Goal: Task Accomplishment & Management: Complete application form

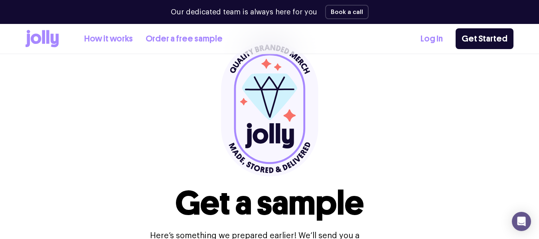
scroll to position [48, 0]
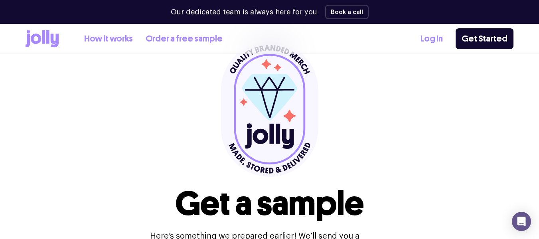
click at [473, 41] on link "Get Started" at bounding box center [485, 38] width 58 height 21
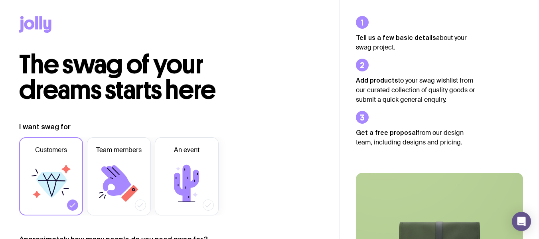
click at [191, 154] on span "An event" at bounding box center [187, 150] width 26 height 10
click at [0, 0] on input "An event" at bounding box center [0, 0] width 0 height 0
click at [47, 199] on icon at bounding box center [51, 184] width 48 height 48
click at [0, 0] on input "Customers" at bounding box center [0, 0] width 0 height 0
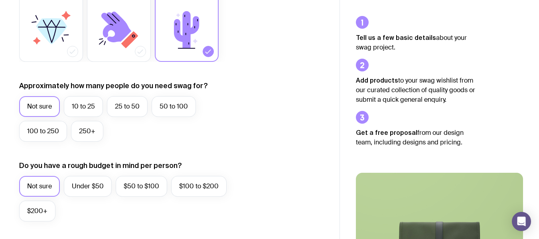
scroll to position [198, 0]
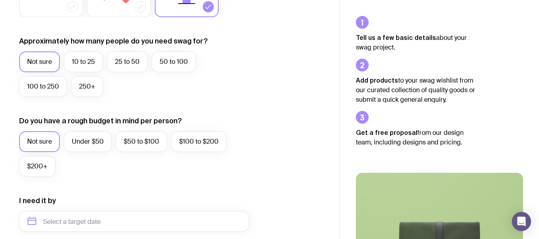
click at [76, 55] on label "10 to 25" at bounding box center [83, 61] width 39 height 21
click at [0, 0] on input "10 to 25" at bounding box center [0, 0] width 0 height 0
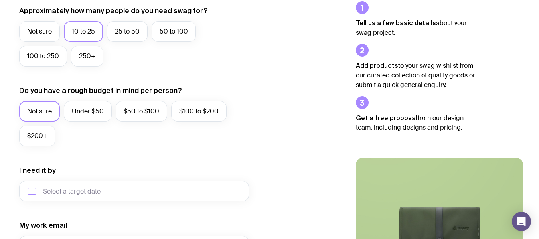
scroll to position [229, 0]
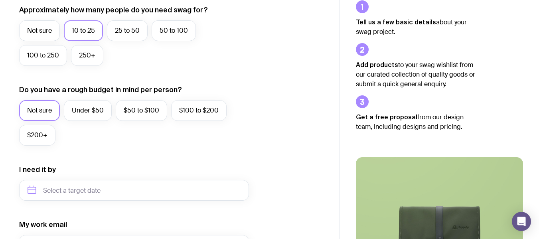
click at [51, 136] on label "$200+" at bounding box center [37, 135] width 36 height 21
click at [0, 0] on input "$200+" at bounding box center [0, 0] width 0 height 0
click at [95, 112] on label "Under $50" at bounding box center [88, 110] width 48 height 21
click at [0, 0] on input "Under $50" at bounding box center [0, 0] width 0 height 0
click at [195, 114] on label "$100 to $200" at bounding box center [198, 110] width 55 height 21
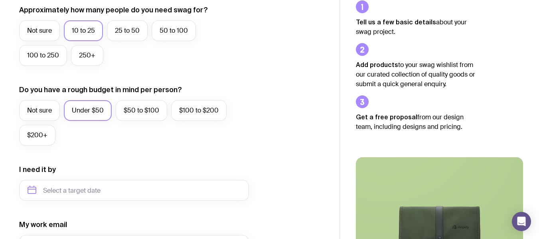
click at [0, 0] on input "$100 to $200" at bounding box center [0, 0] width 0 height 0
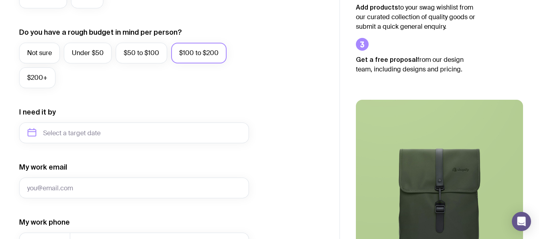
scroll to position [287, 0]
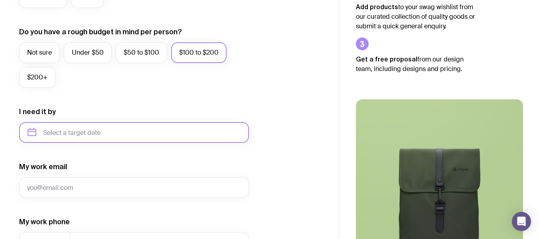
click at [93, 137] on input "text" at bounding box center [134, 132] width 230 height 21
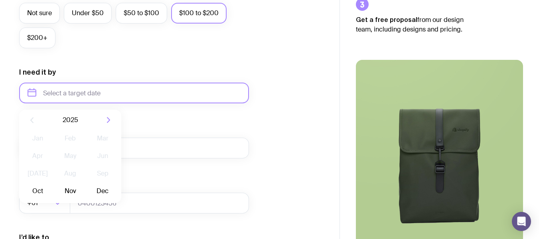
scroll to position [330, 0]
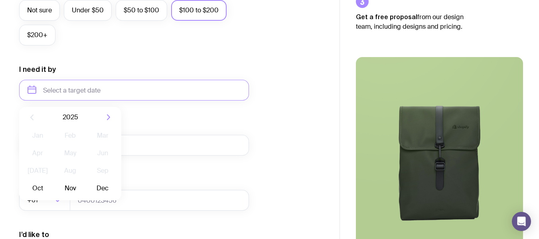
click at [73, 189] on button "Nov" at bounding box center [69, 188] width 29 height 16
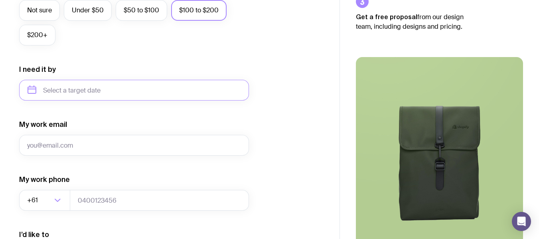
type input "[DATE]"
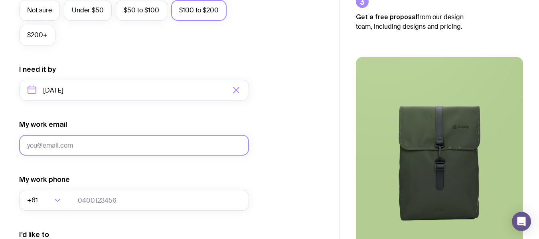
click at [81, 146] on input "My work email" at bounding box center [134, 145] width 230 height 21
type input "[EMAIL_ADDRESS][DOMAIN_NAME]"
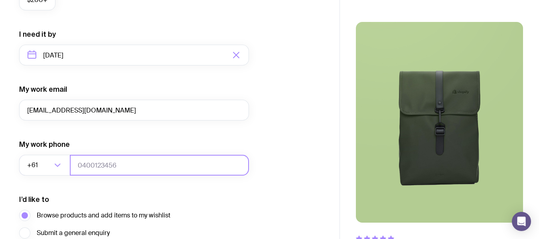
click at [104, 168] on input "tel" at bounding box center [159, 165] width 179 height 21
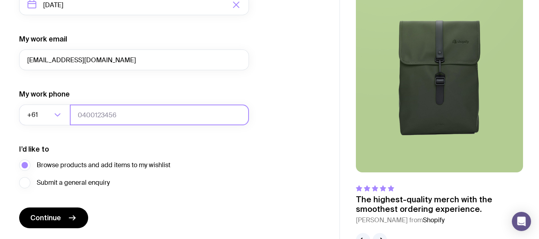
scroll to position [439, 0]
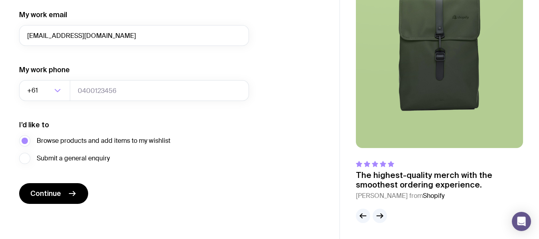
click at [66, 193] on button "Continue" at bounding box center [53, 193] width 69 height 21
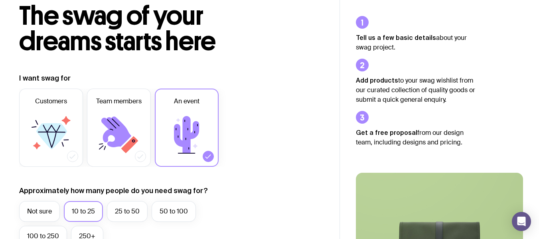
scroll to position [51, 0]
